Goal: Task Accomplishment & Management: Use online tool/utility

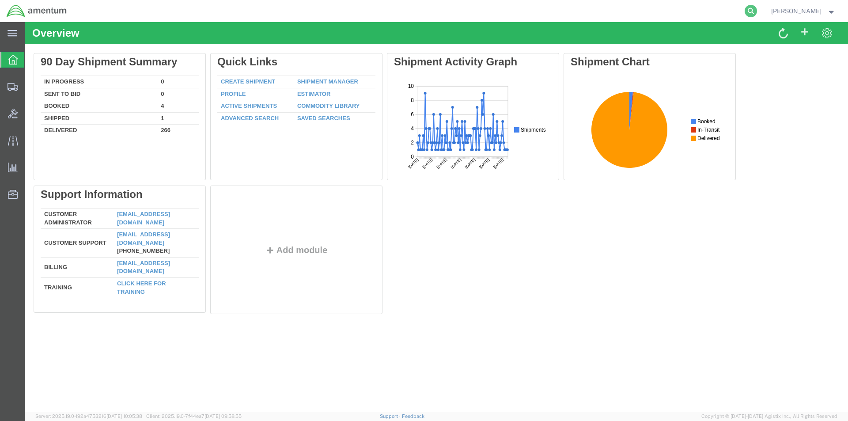
click at [757, 8] on icon at bounding box center [750, 11] width 12 height 12
paste input "S528-25258-1590"
click at [751, 6] on icon at bounding box center [750, 11] width 12 height 12
type input "S528-25258-1590"
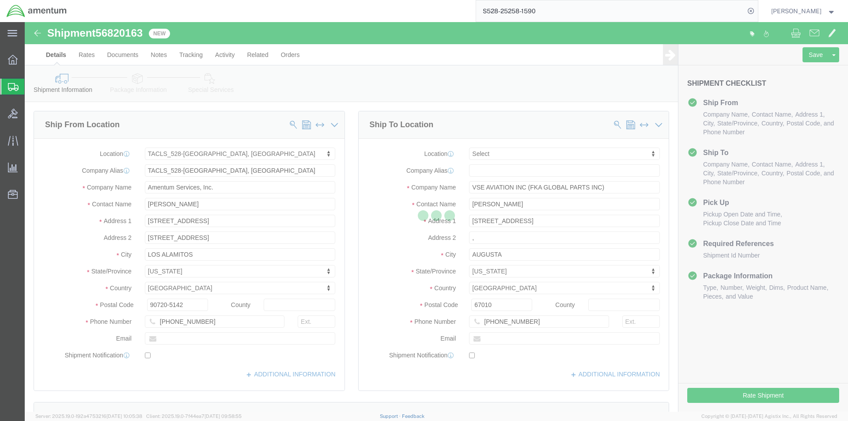
select select "42692"
select select
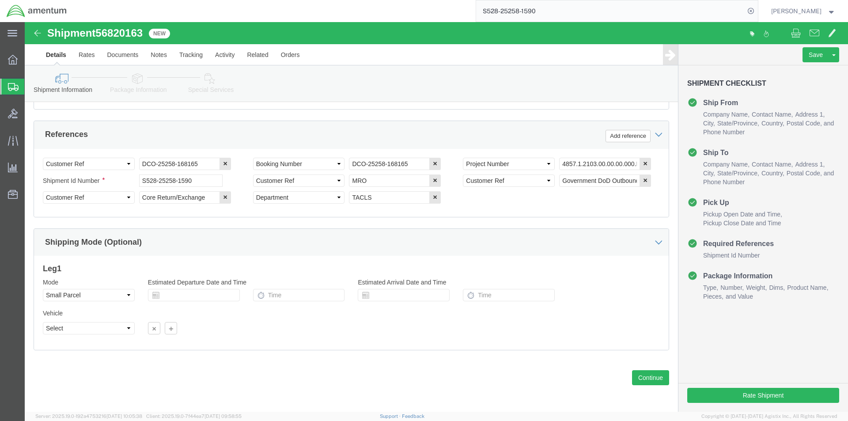
scroll to position [402, 0]
click button "Continue"
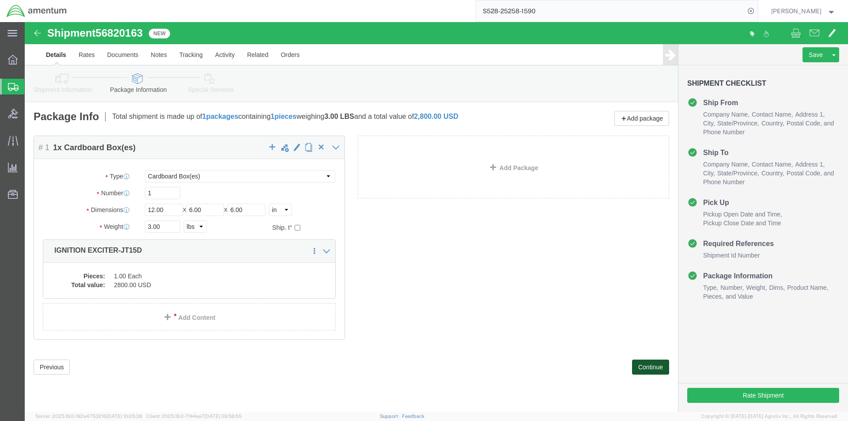
click button "Continue"
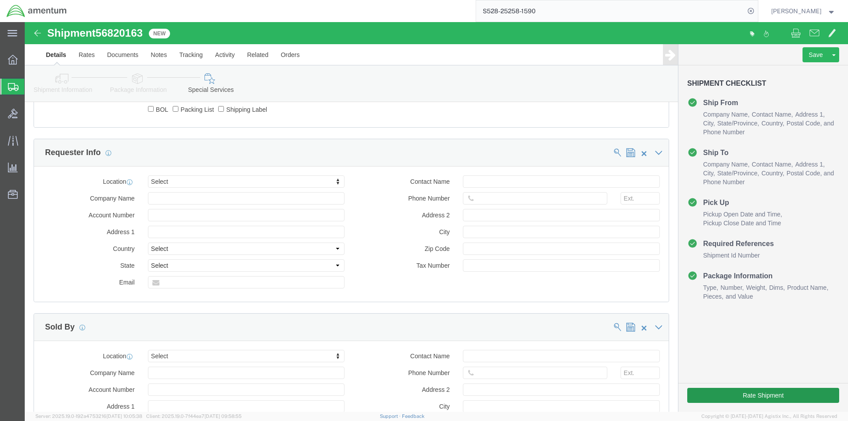
scroll to position [706, 0]
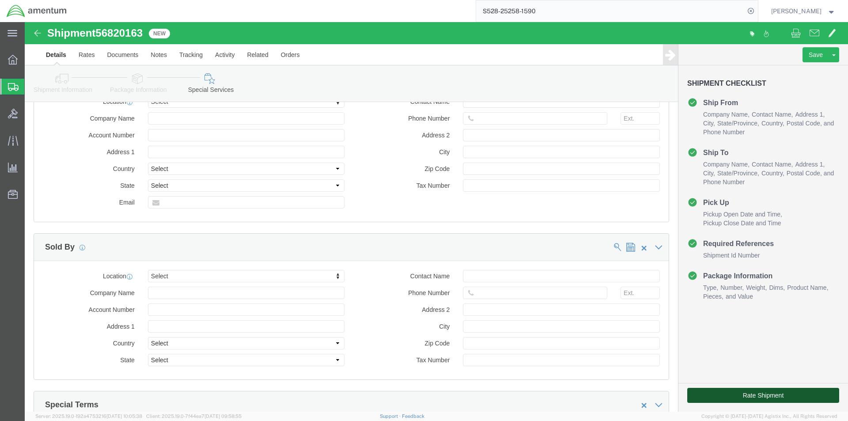
click button "Rate Shipment"
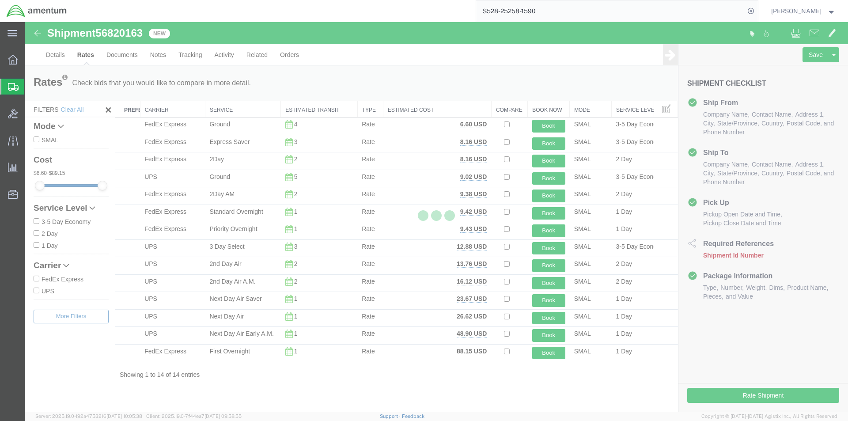
scroll to position [0, 0]
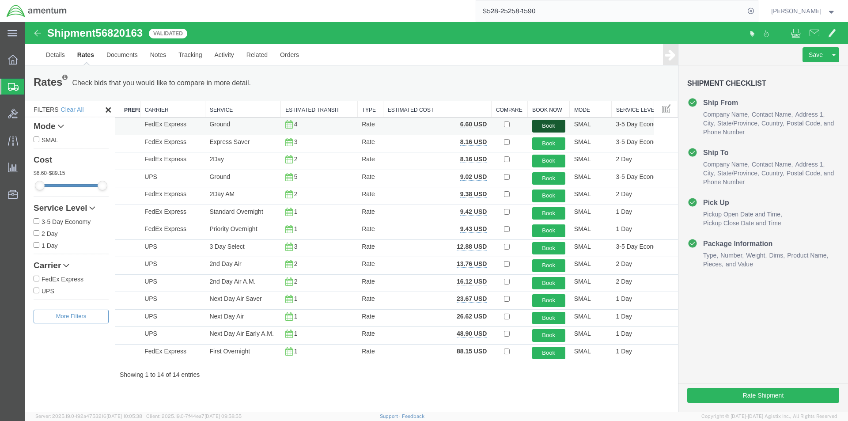
click at [536, 122] on button "Book" at bounding box center [548, 126] width 33 height 13
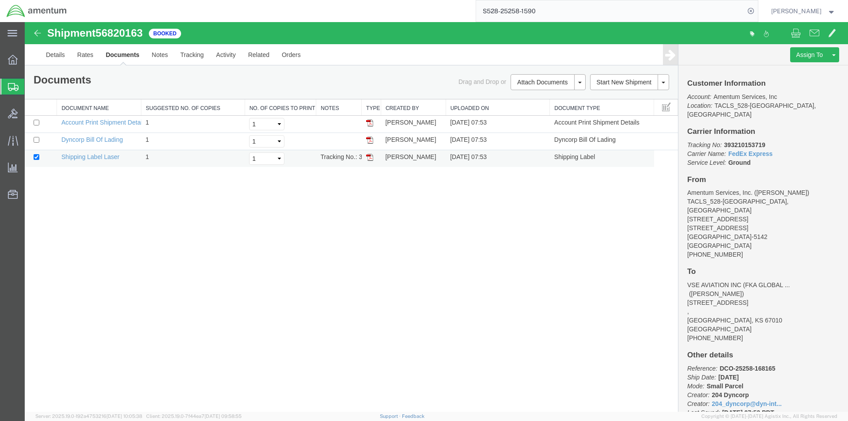
click at [369, 157] on img at bounding box center [369, 157] width 7 height 7
click at [369, 139] on img at bounding box center [369, 139] width 7 height 7
click at [753, 12] on icon at bounding box center [750, 11] width 12 height 12
click at [757, 11] on icon at bounding box center [750, 11] width 12 height 12
paste input "S528-25258-1591"
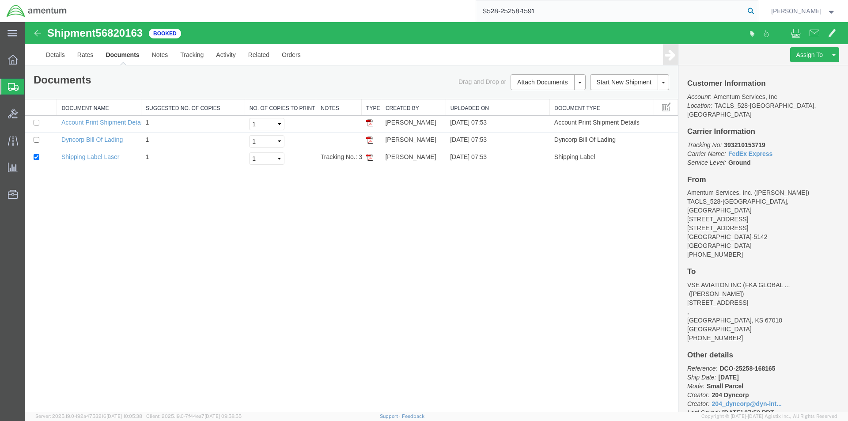
drag, startPoint x: 752, startPoint y: 13, endPoint x: 707, endPoint y: 3, distance: 46.2
click at [752, 13] on icon at bounding box center [750, 11] width 12 height 12
type input "S528-25258-1591"
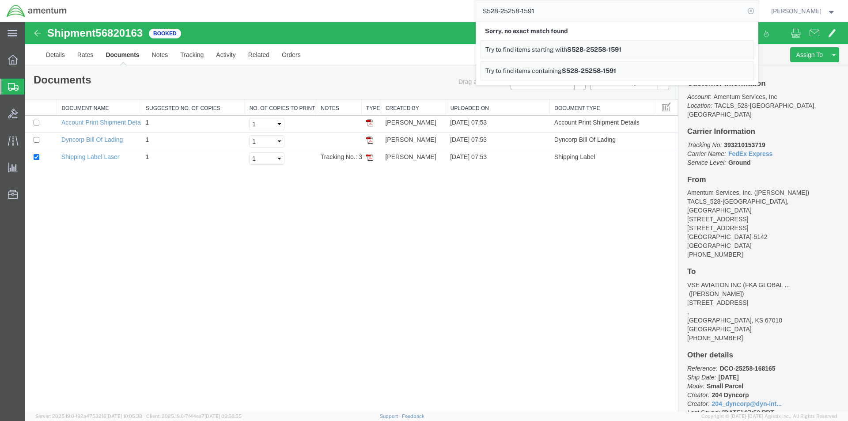
click at [751, 12] on icon at bounding box center [750, 11] width 12 height 12
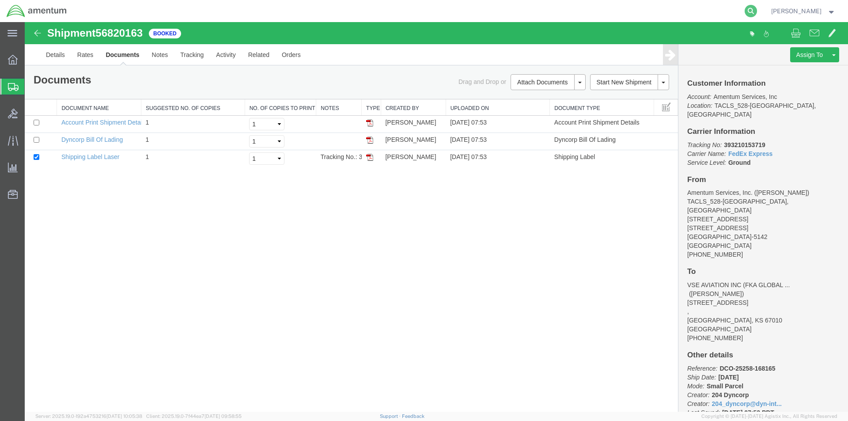
click at [754, 12] on icon at bounding box center [750, 11] width 12 height 12
paste input "S528-25258-1591"
type input "S528-25258-1591"
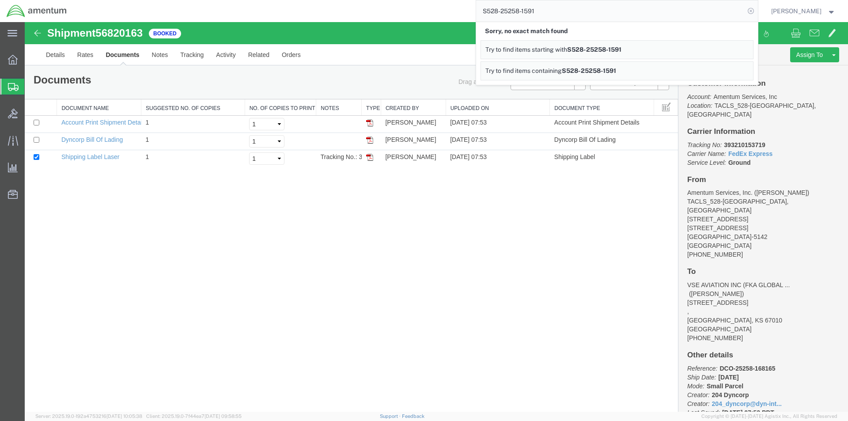
click at [750, 11] on icon at bounding box center [750, 11] width 12 height 12
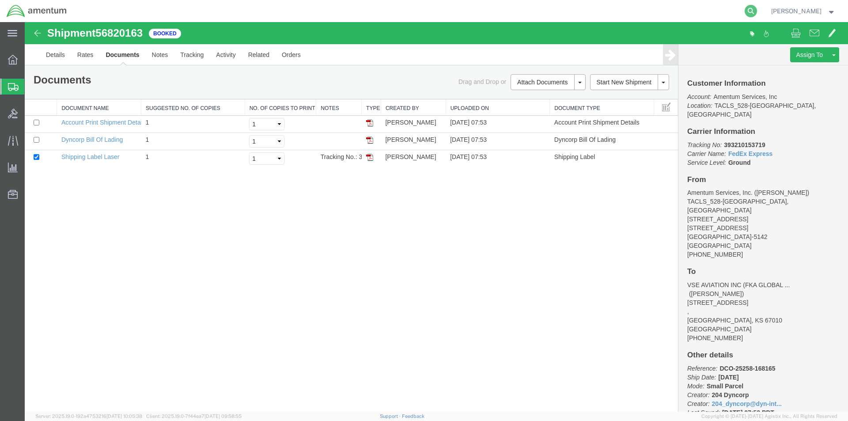
click at [757, 14] on icon at bounding box center [750, 11] width 12 height 12
paste input "S528-25258-1591"
click at [751, 8] on icon at bounding box center [750, 11] width 12 height 12
type input "S528-25258-1591"
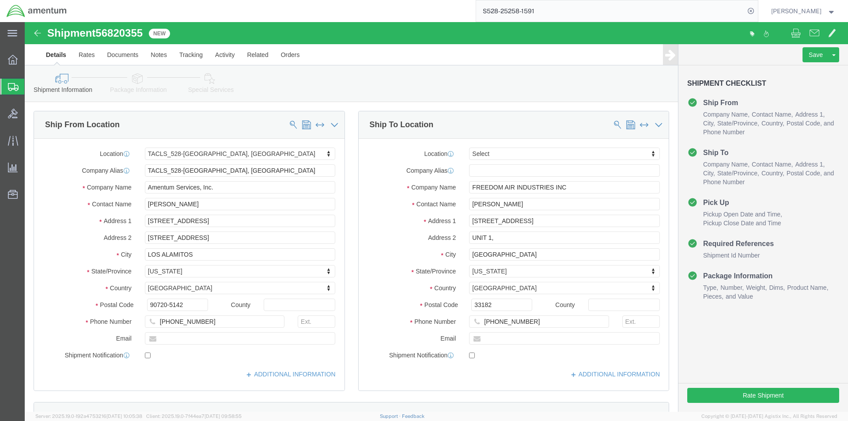
select select "42692"
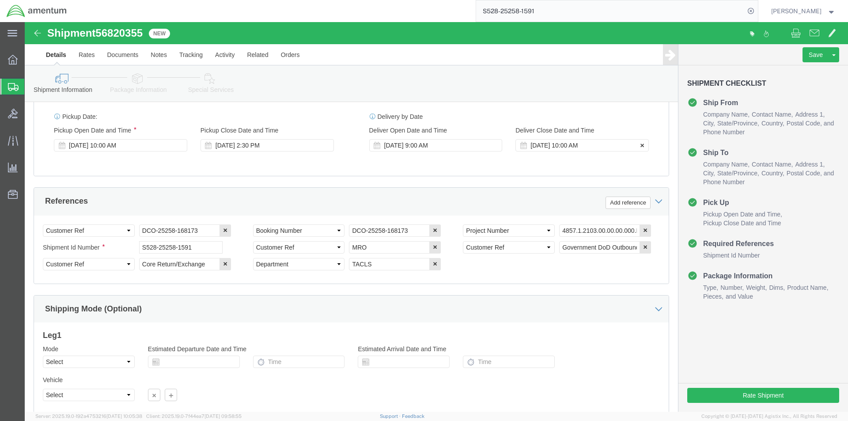
scroll to position [402, 0]
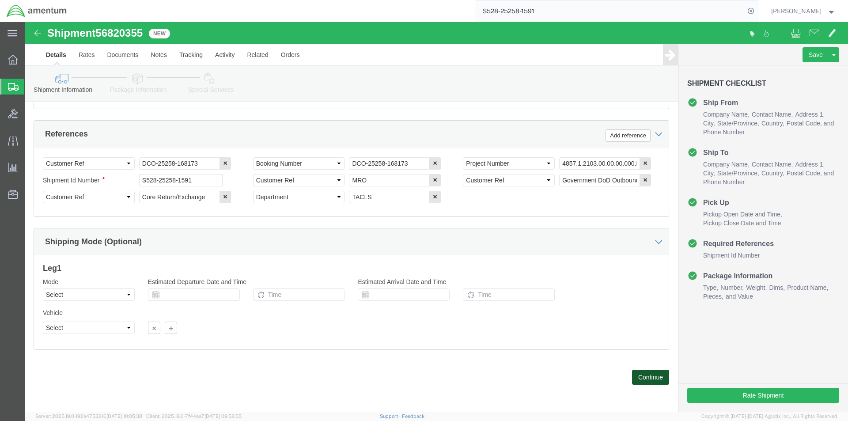
click button "Continue"
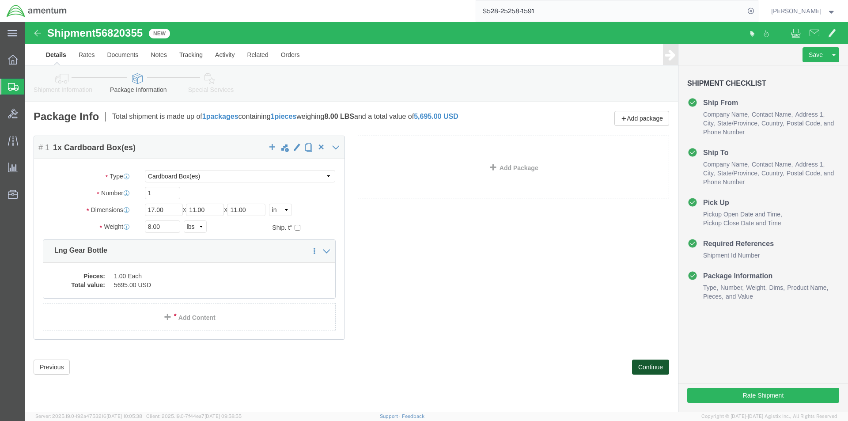
click button "Continue"
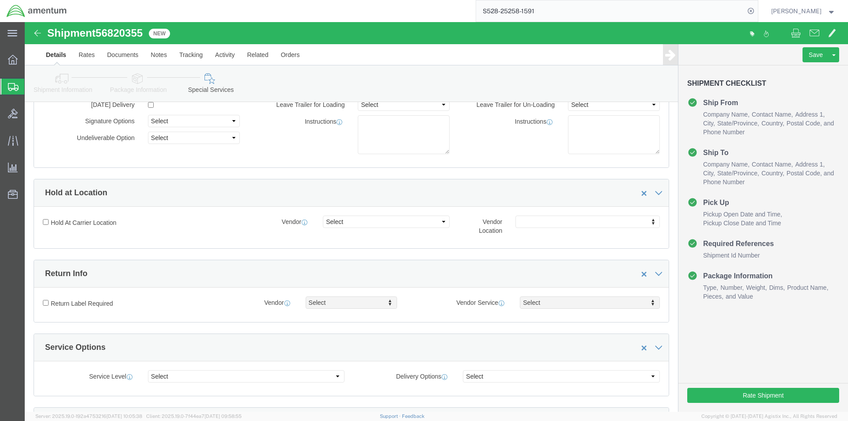
scroll to position [221, 0]
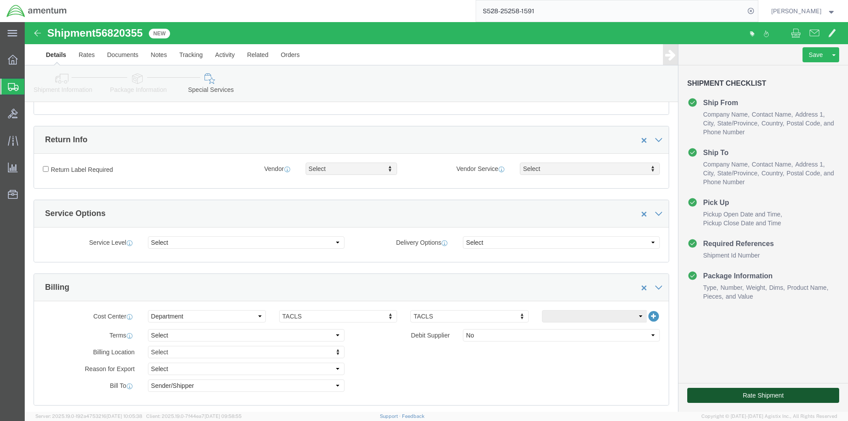
click button "Rate Shipment"
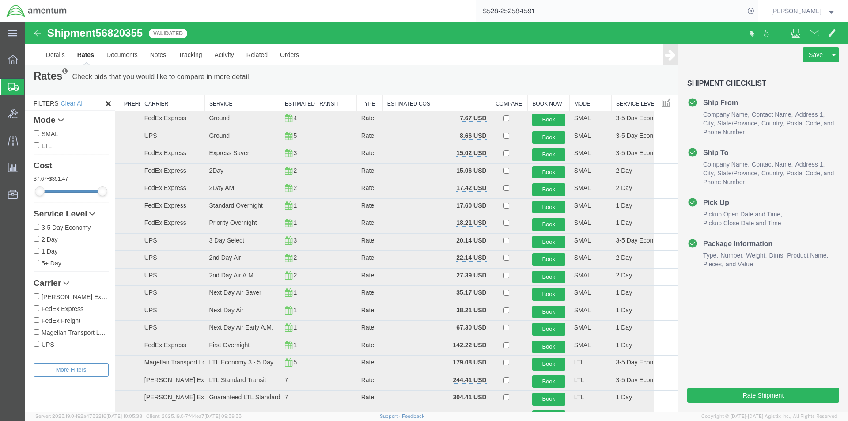
scroll to position [0, 0]
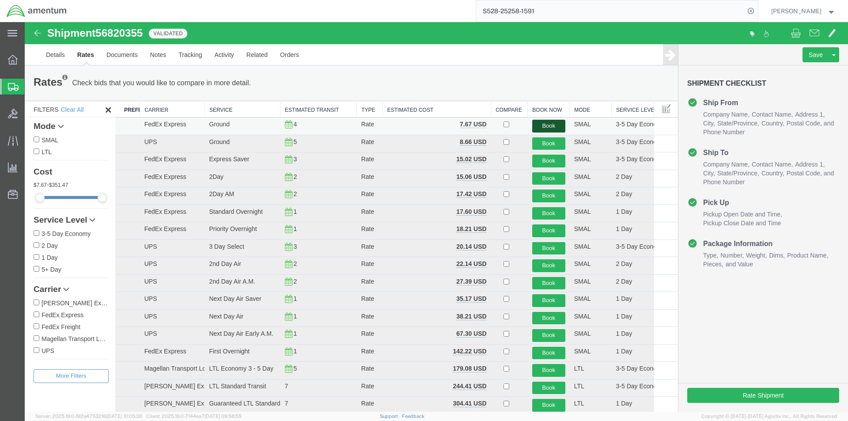
click at [533, 123] on button "Book" at bounding box center [548, 126] width 33 height 13
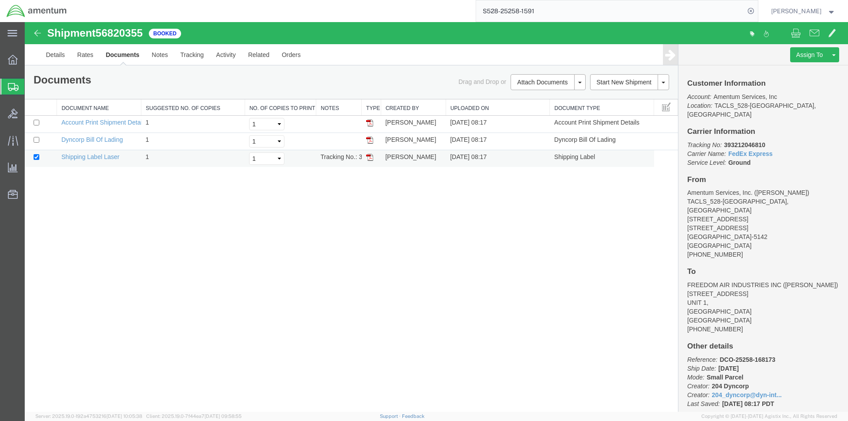
click at [367, 158] on img at bounding box center [369, 157] width 7 height 7
click at [368, 139] on img at bounding box center [369, 139] width 7 height 7
